Goal: Transaction & Acquisition: Obtain resource

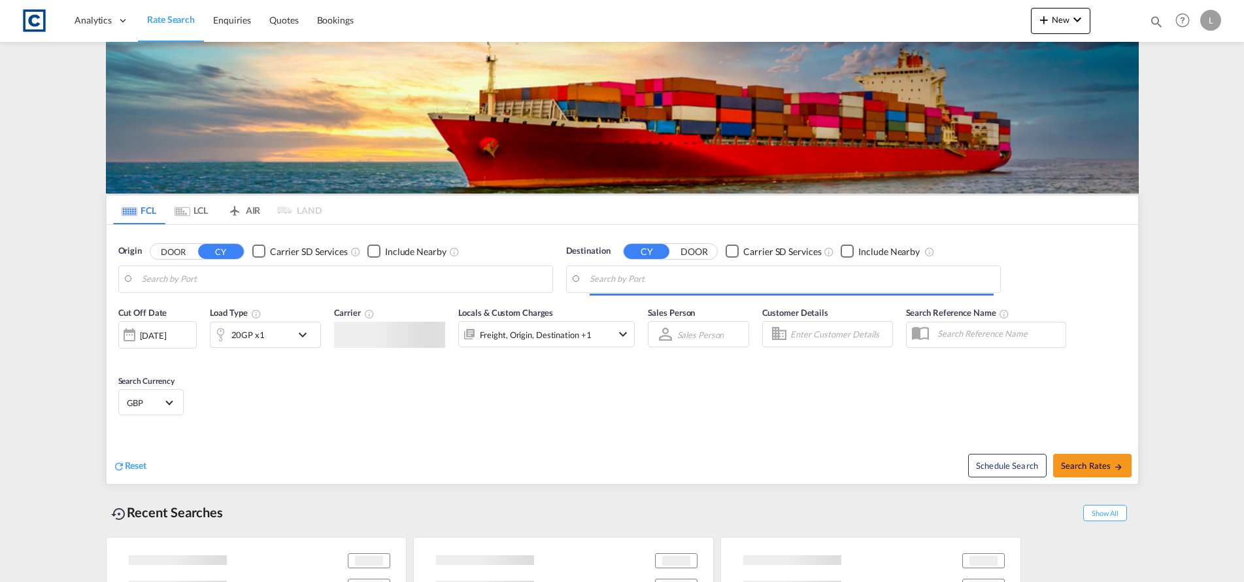
type input "GB-M22, [GEOGRAPHIC_DATA]"
type input "Ad Dammam, SADMM"
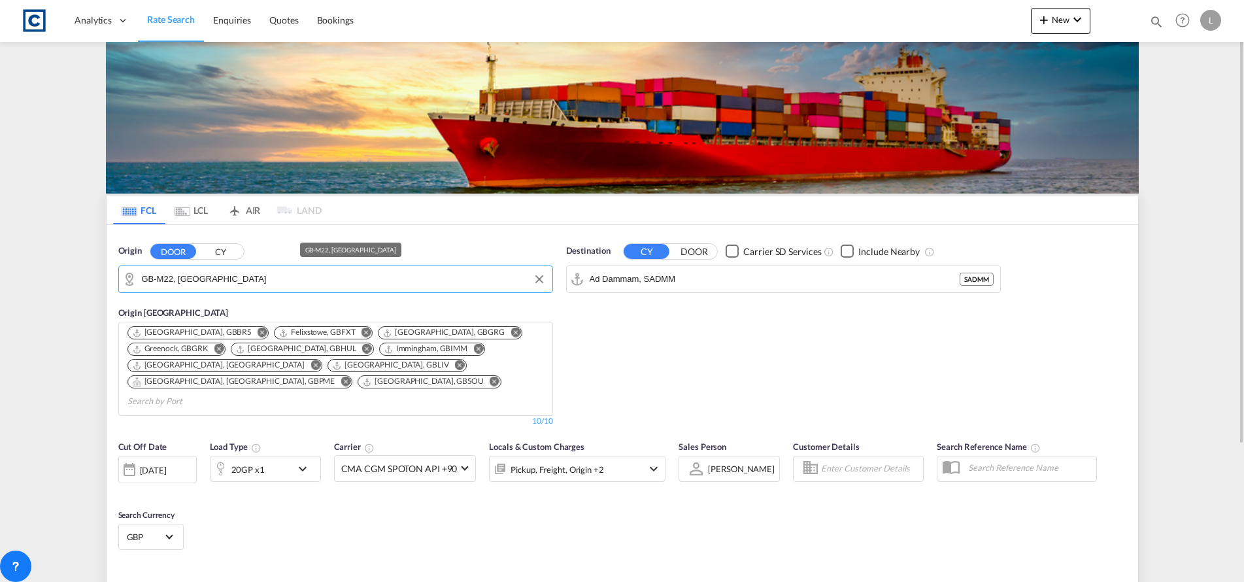
click at [272, 282] on input "GB-M22, [GEOGRAPHIC_DATA]" at bounding box center [344, 279] width 404 height 20
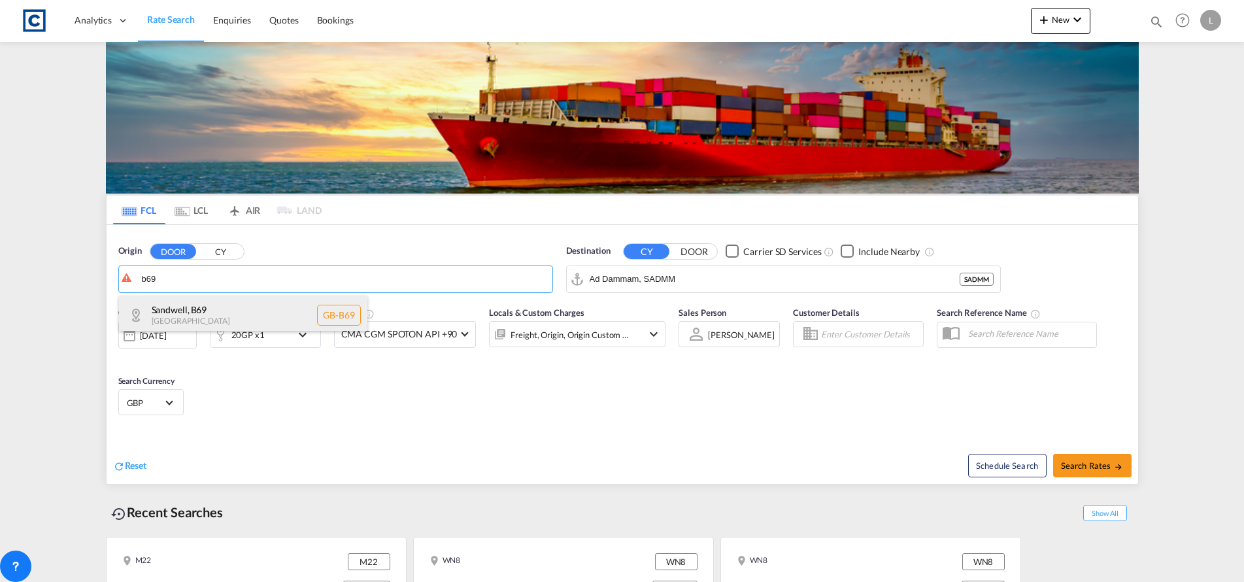
click at [210, 302] on div "Sandwell , B69 [GEOGRAPHIC_DATA] [GEOGRAPHIC_DATA]-B69" at bounding box center [243, 314] width 248 height 39
type input "GB-B69, Sandwell"
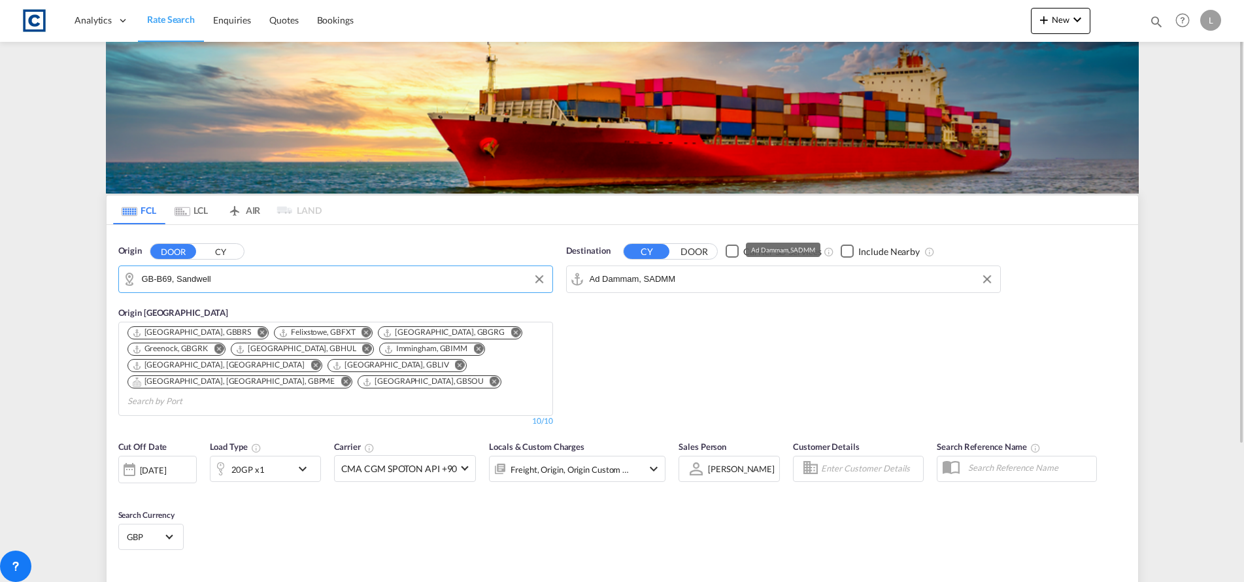
click at [700, 280] on input "Ad Dammam, SADMM" at bounding box center [792, 279] width 404 height 20
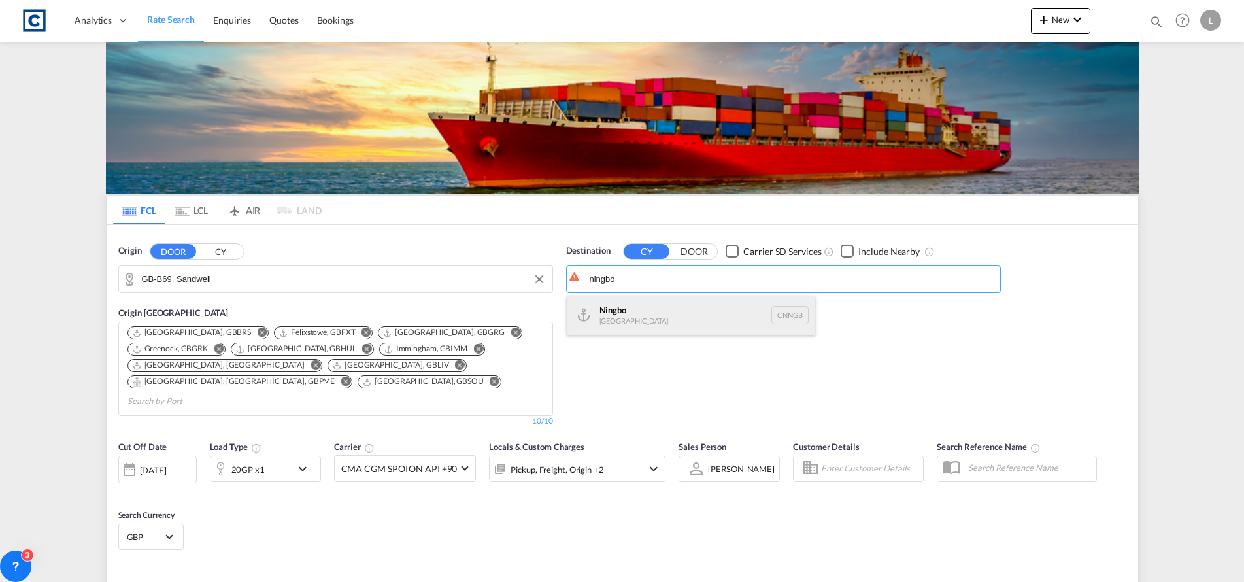
click at [620, 314] on div "Ningbo [GEOGRAPHIC_DATA] CNNGB" at bounding box center [691, 314] width 248 height 39
type input "Ningbo, CNNGB"
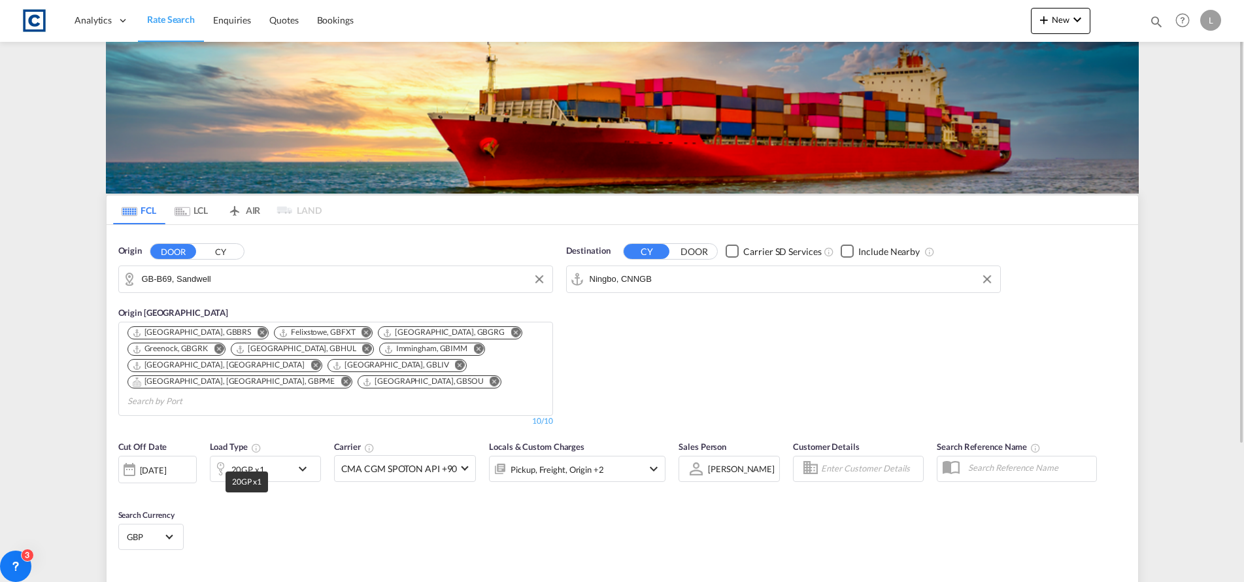
click at [259, 460] on div "20GP x1" at bounding box center [247, 469] width 33 height 18
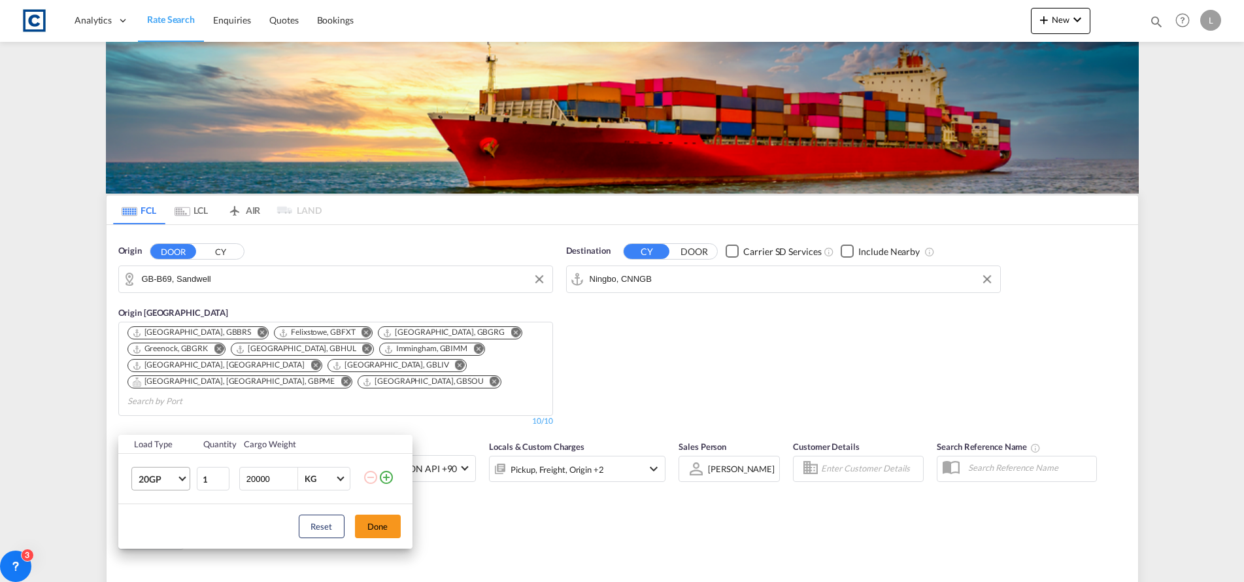
click at [150, 480] on span "20GP" at bounding box center [158, 479] width 38 height 13
click at [147, 488] on div "40HC" at bounding box center [150, 486] width 24 height 13
click at [388, 527] on button "Done" at bounding box center [378, 526] width 46 height 24
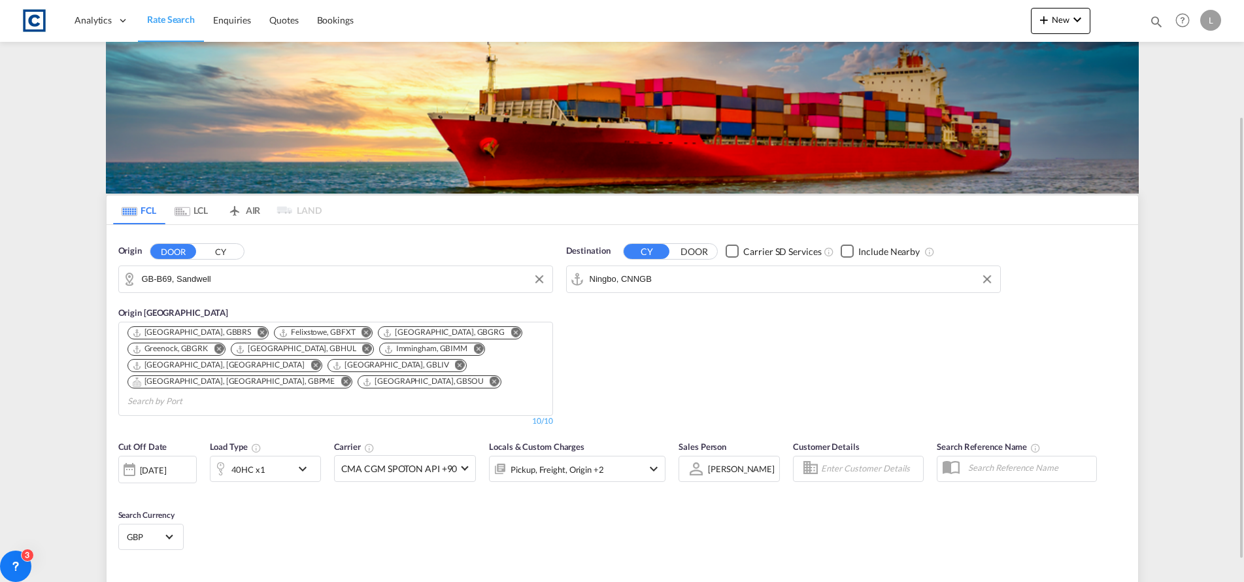
scroll to position [65, 0]
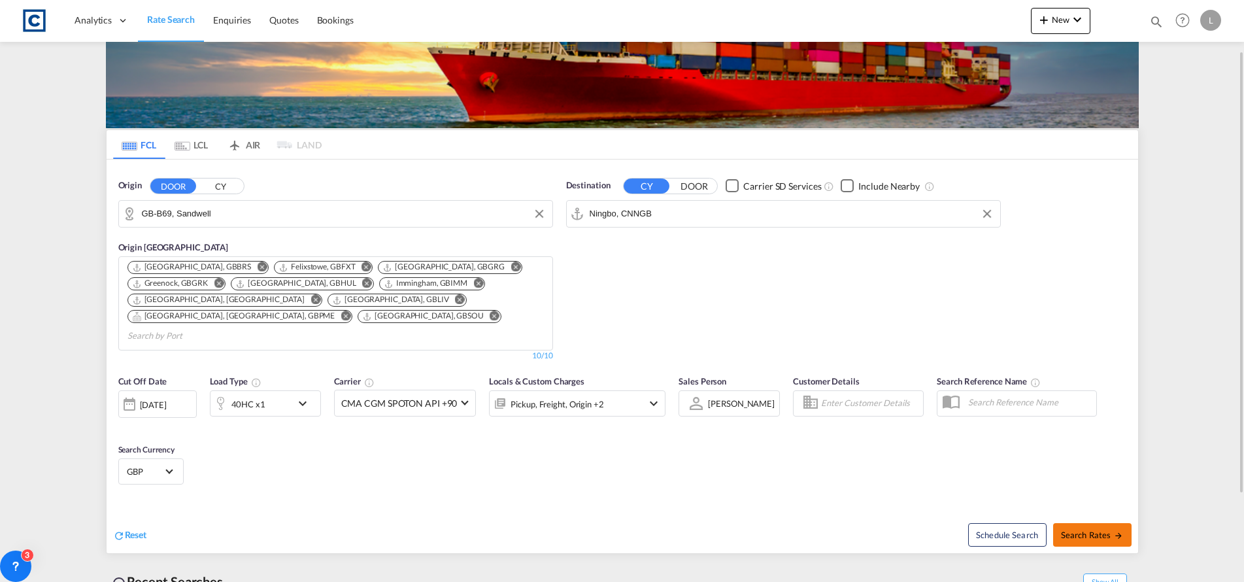
click at [1093, 529] on span "Search Rates" at bounding box center [1092, 534] width 63 height 10
type input "B69 to CNNGB / [DATE]"
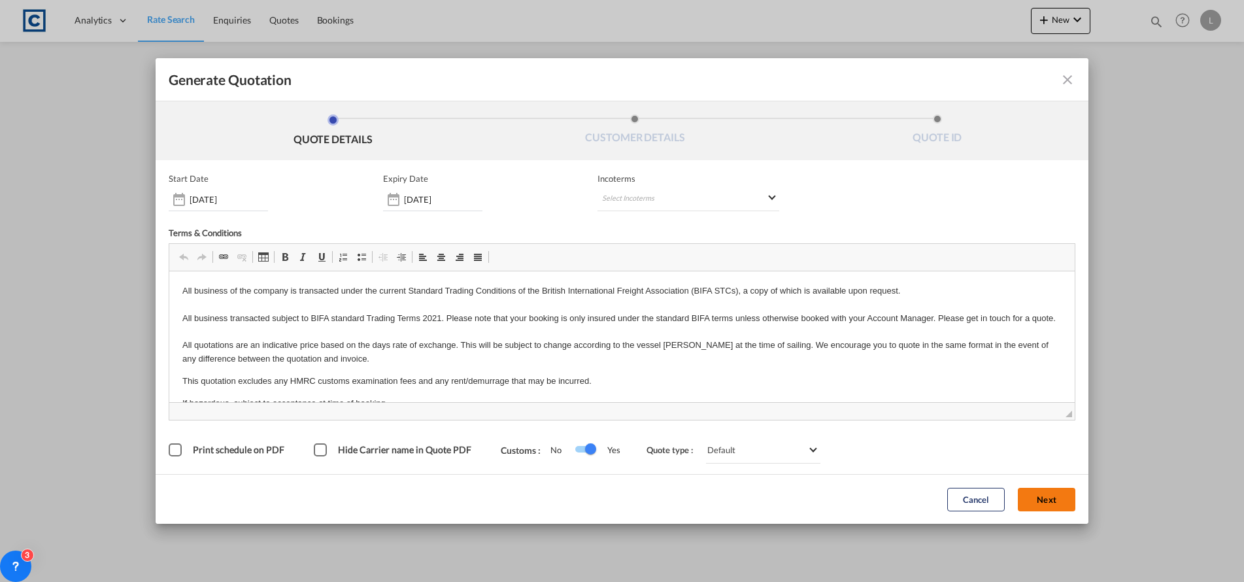
click at [1042, 494] on button "Next" at bounding box center [1047, 500] width 58 height 24
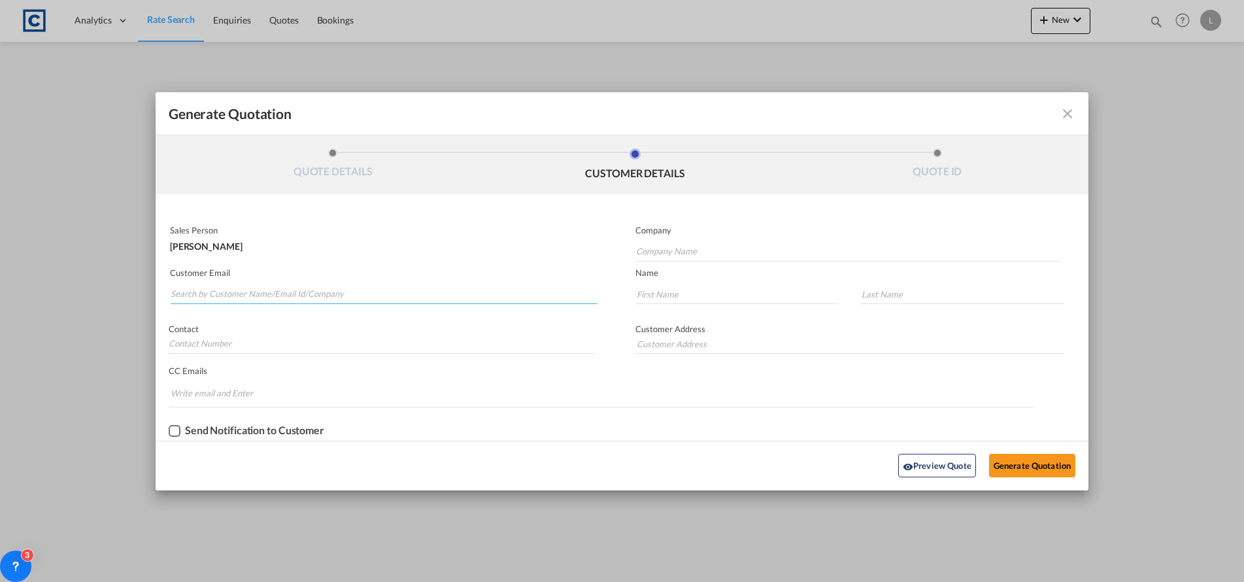
click at [185, 290] on input "Search by Customer Name/Email Id/Company" at bounding box center [384, 294] width 427 height 20
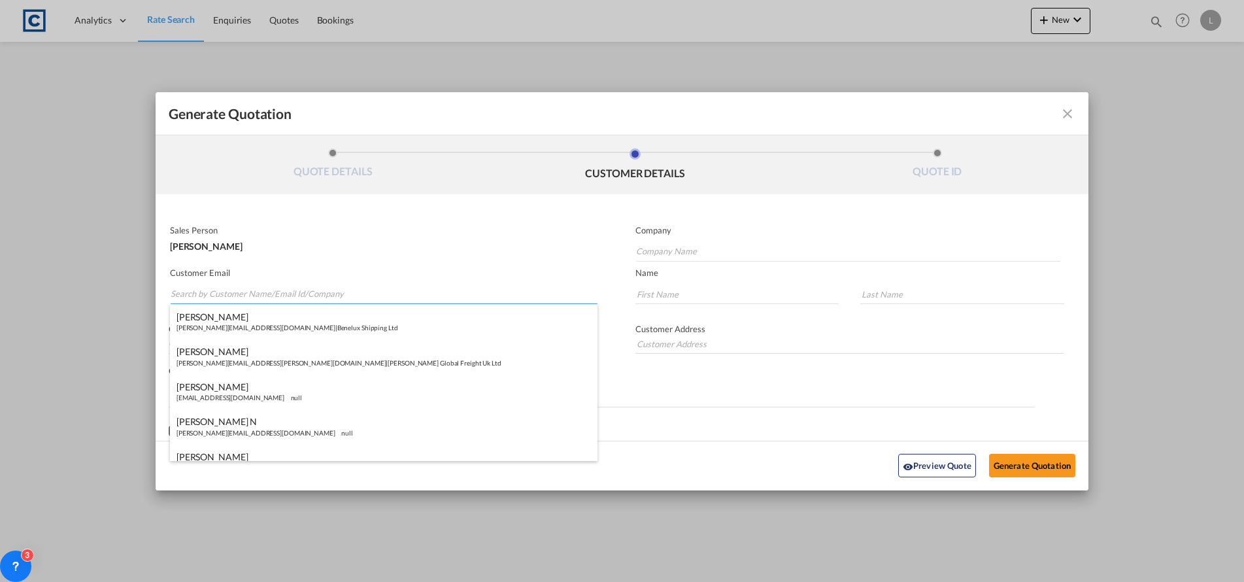
paste input "[PERSON_NAME][EMAIL_ADDRESS][DOMAIN_NAME]"
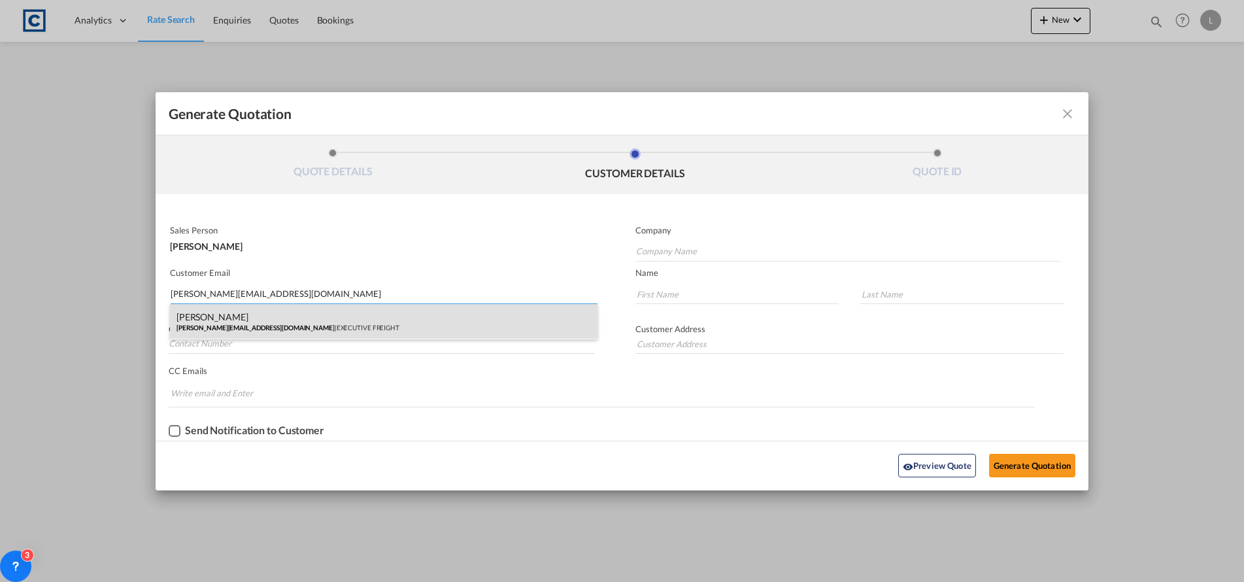
type input "[PERSON_NAME][EMAIL_ADDRESS][DOMAIN_NAME]"
click at [218, 312] on div "[PERSON_NAME] [PERSON_NAME][EMAIL_ADDRESS][DOMAIN_NAME][PERSON_NAME] | EXECUTIV…" at bounding box center [383, 321] width 427 height 35
type input "EXECUTIVE FREIGHT"
type input "[PERSON_NAME][EMAIL_ADDRESS][DOMAIN_NAME]"
type input "[PERSON_NAME]"
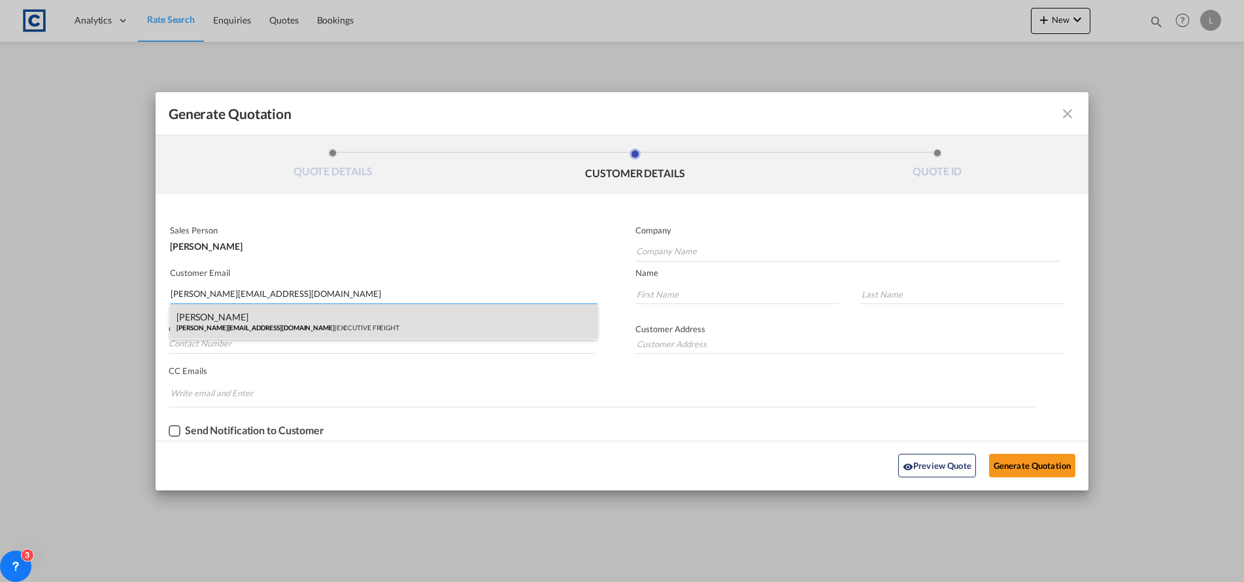
type input "RICH"
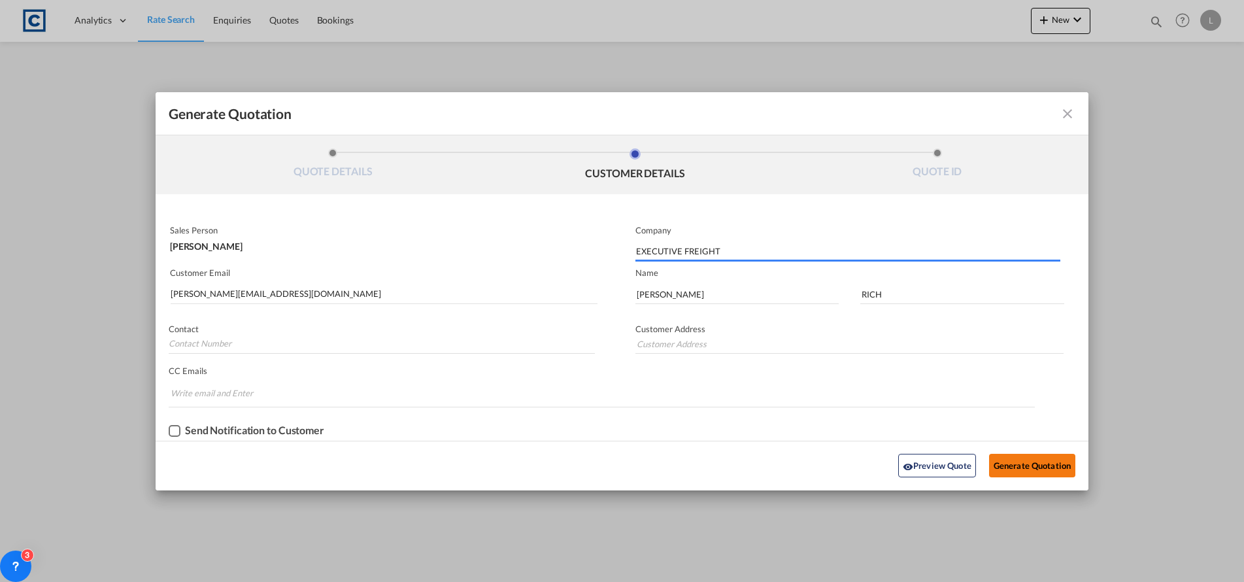
click at [1035, 465] on button "Generate Quotation" at bounding box center [1032, 466] width 86 height 24
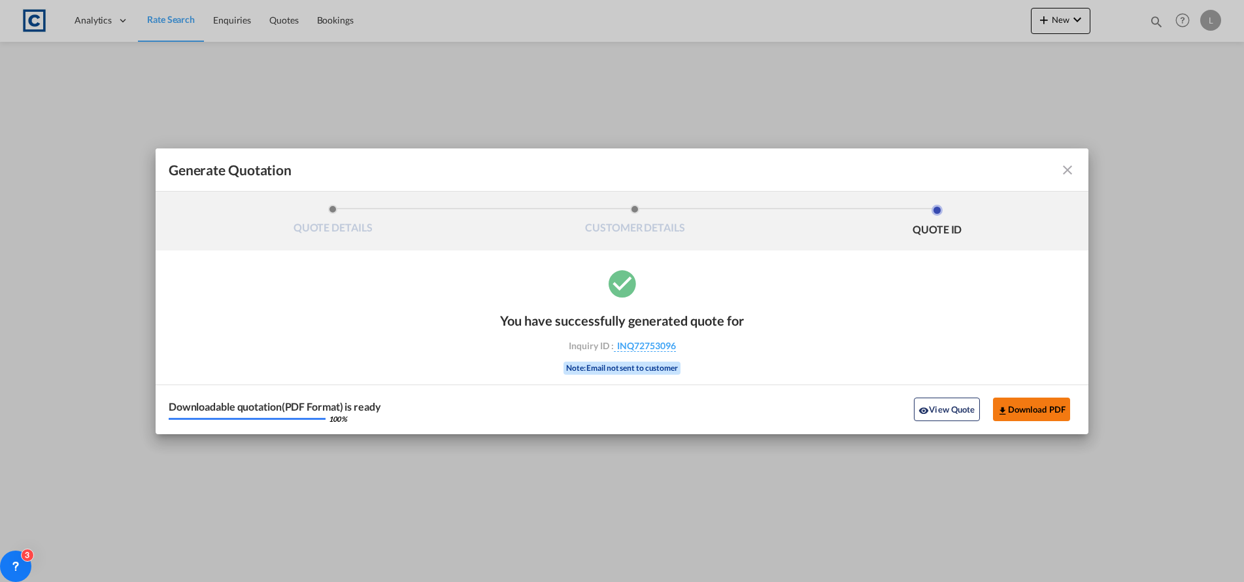
click at [1016, 408] on button "Download PDF" at bounding box center [1032, 409] width 78 height 24
